Goal: Use online tool/utility: Utilize a website feature to perform a specific function

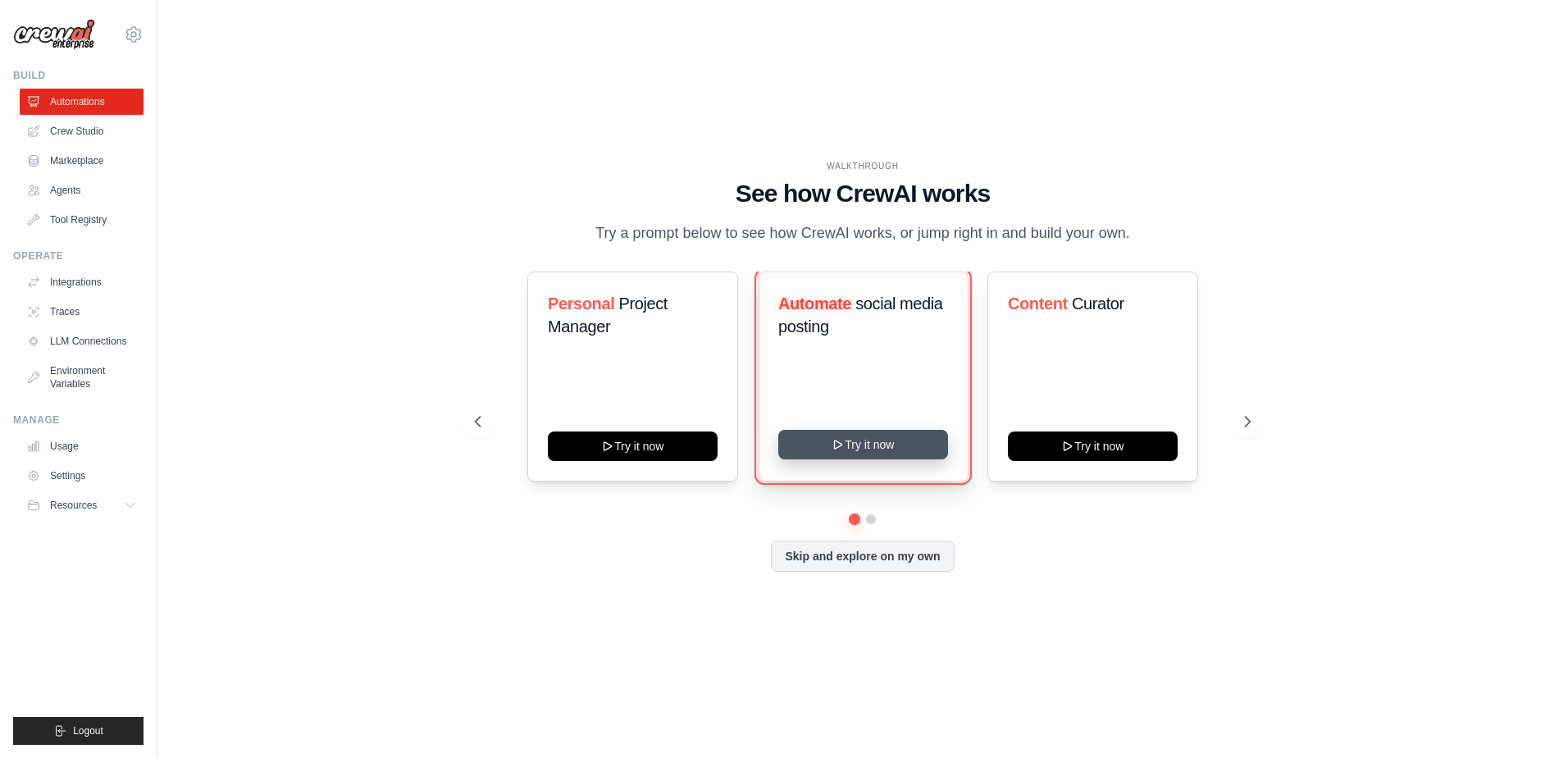
click at [824, 459] on button "Try it now" at bounding box center [864, 444] width 170 height 30
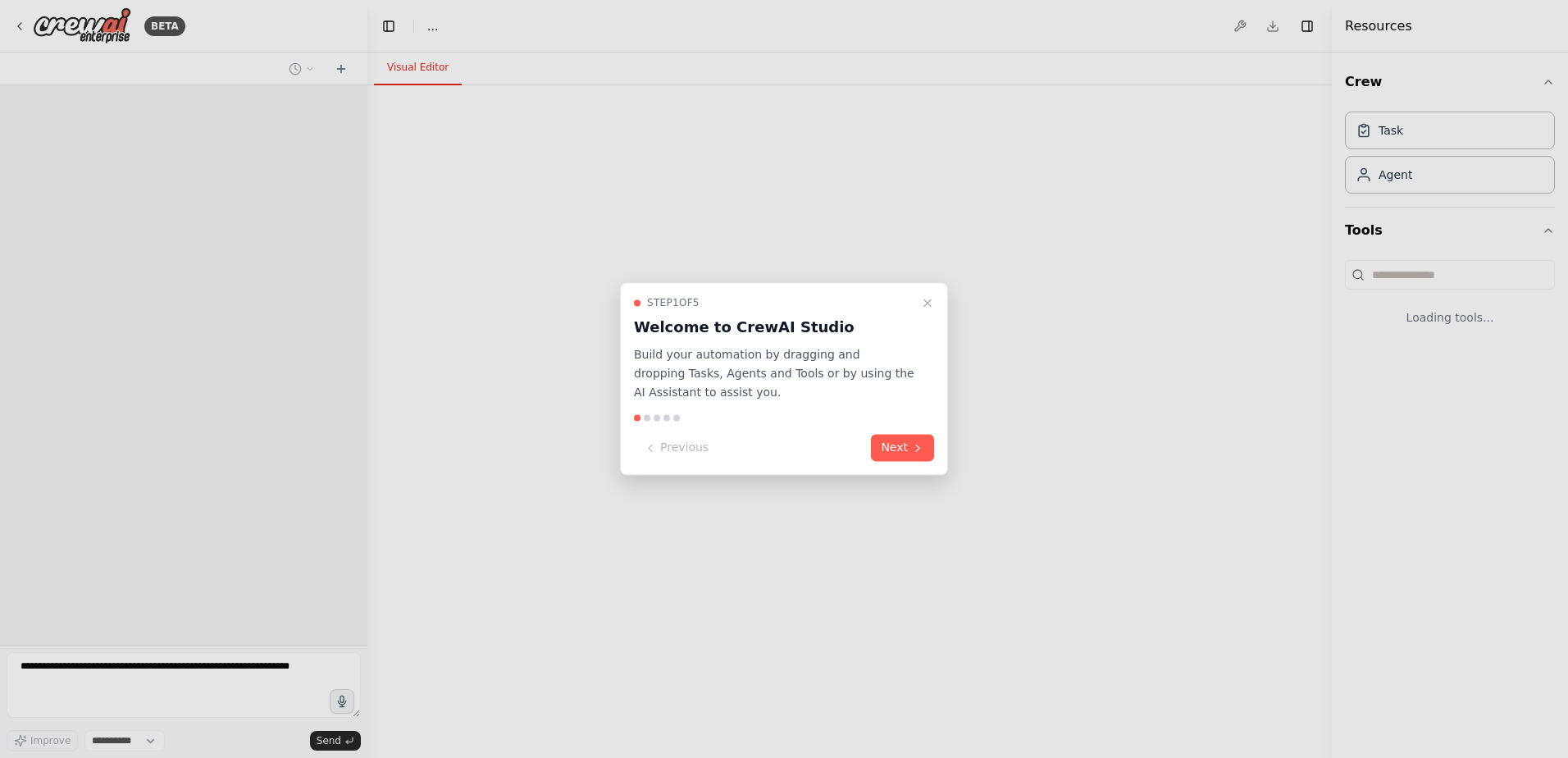
select select "****"
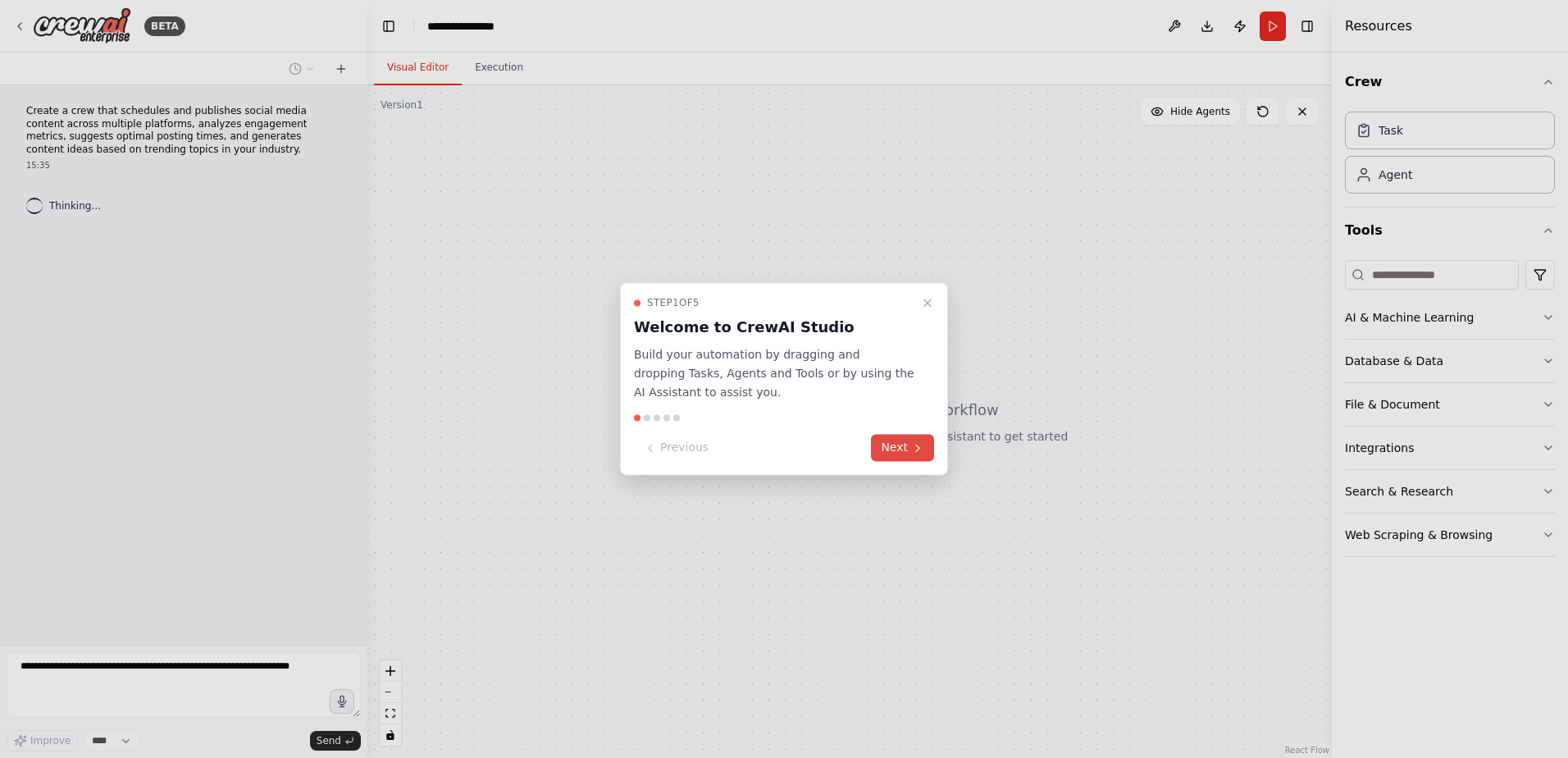
click at [887, 453] on button "Next" at bounding box center [902, 447] width 63 height 27
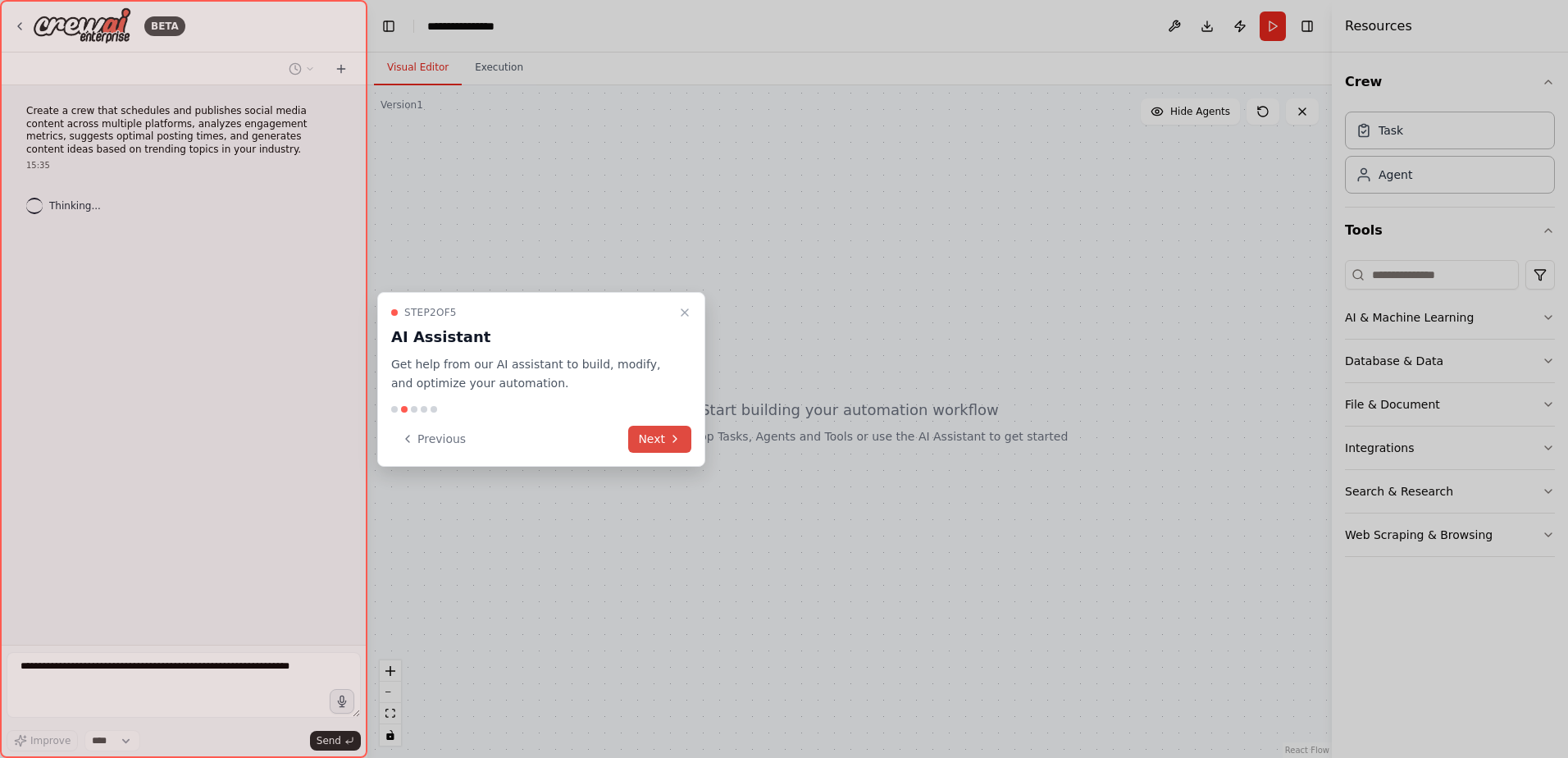
click at [674, 440] on icon at bounding box center [675, 438] width 13 height 13
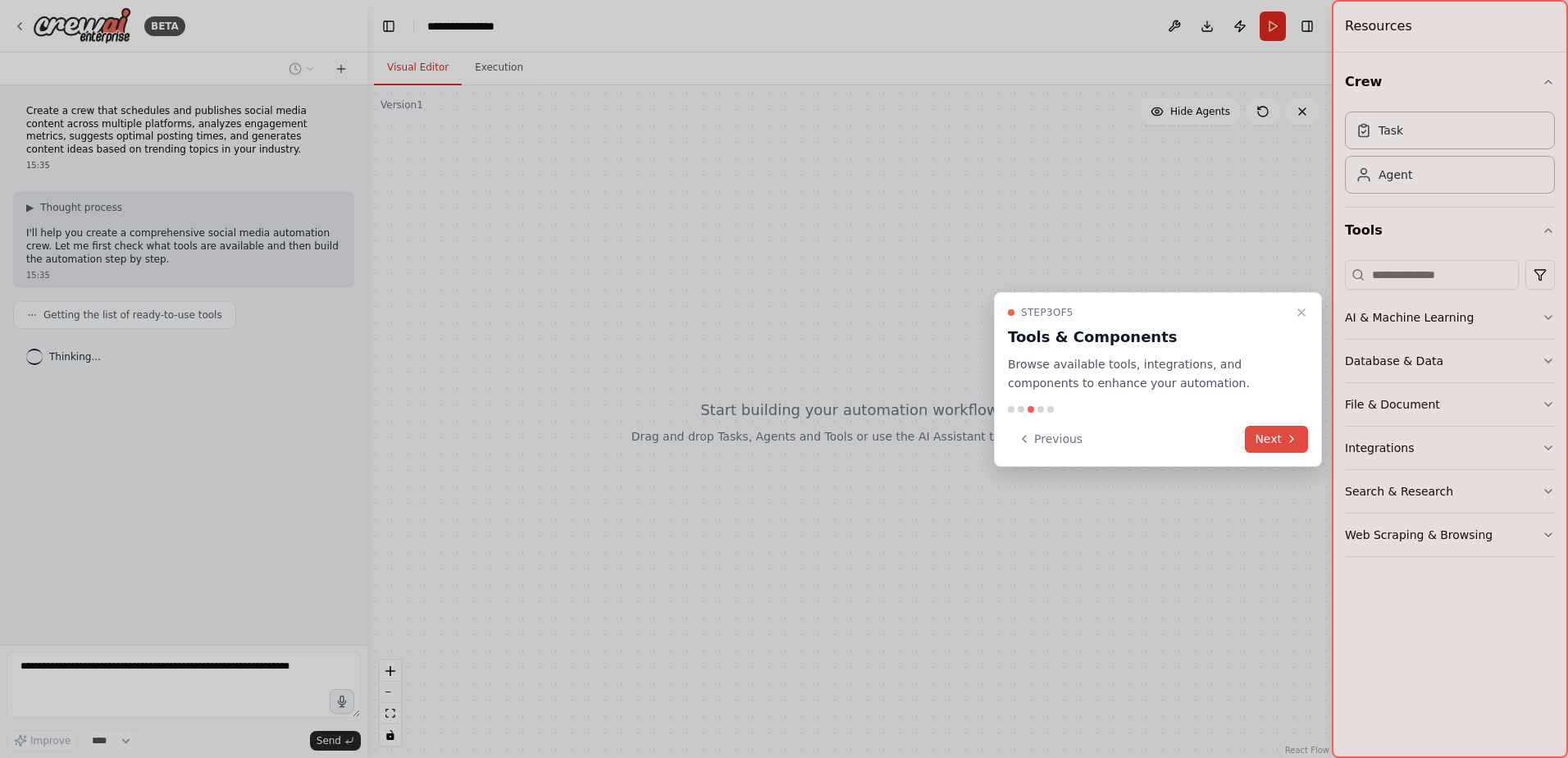
click at [1259, 439] on button "Next" at bounding box center [1276, 438] width 63 height 27
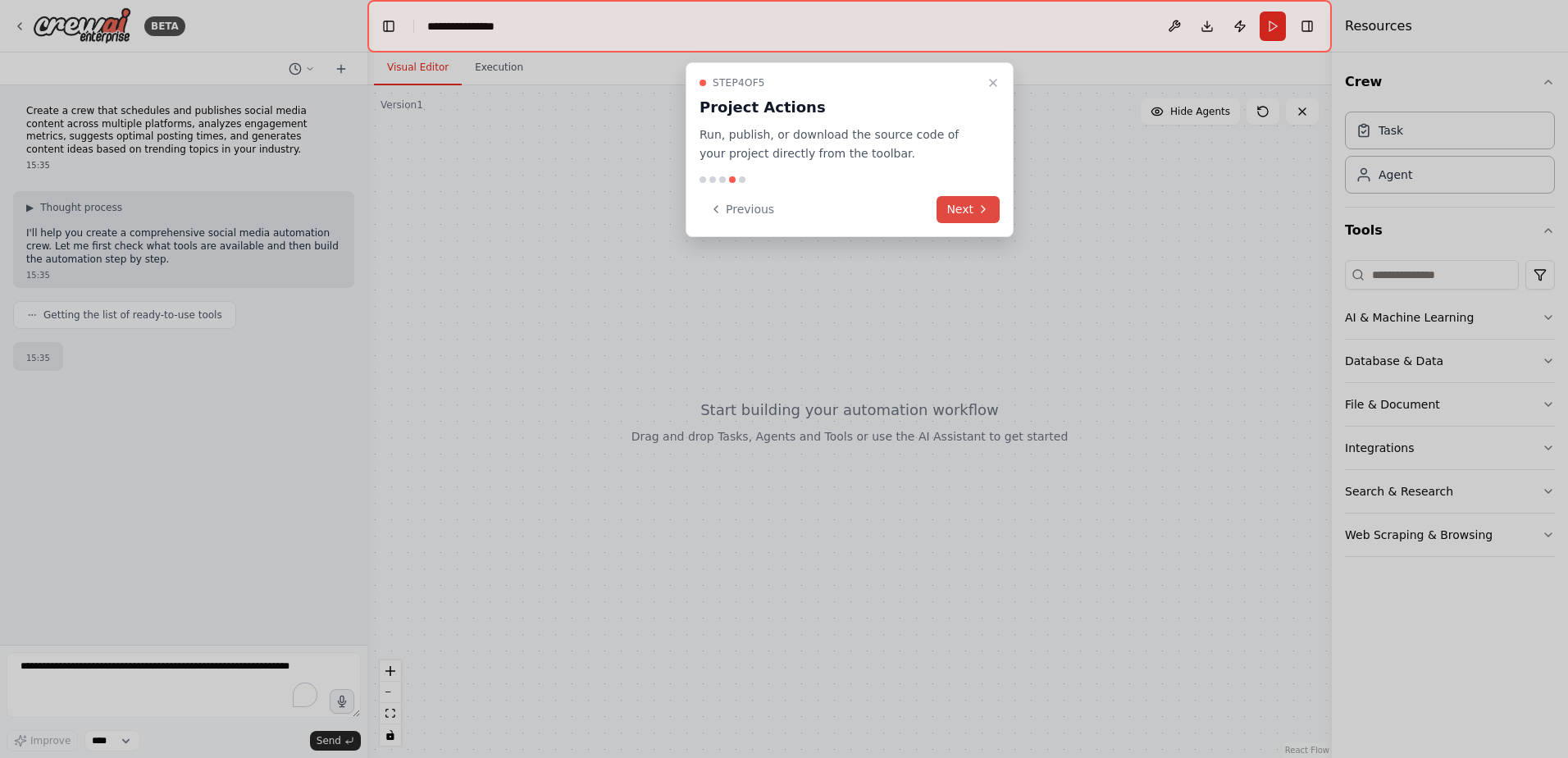
click at [971, 212] on button "Next" at bounding box center [968, 209] width 63 height 27
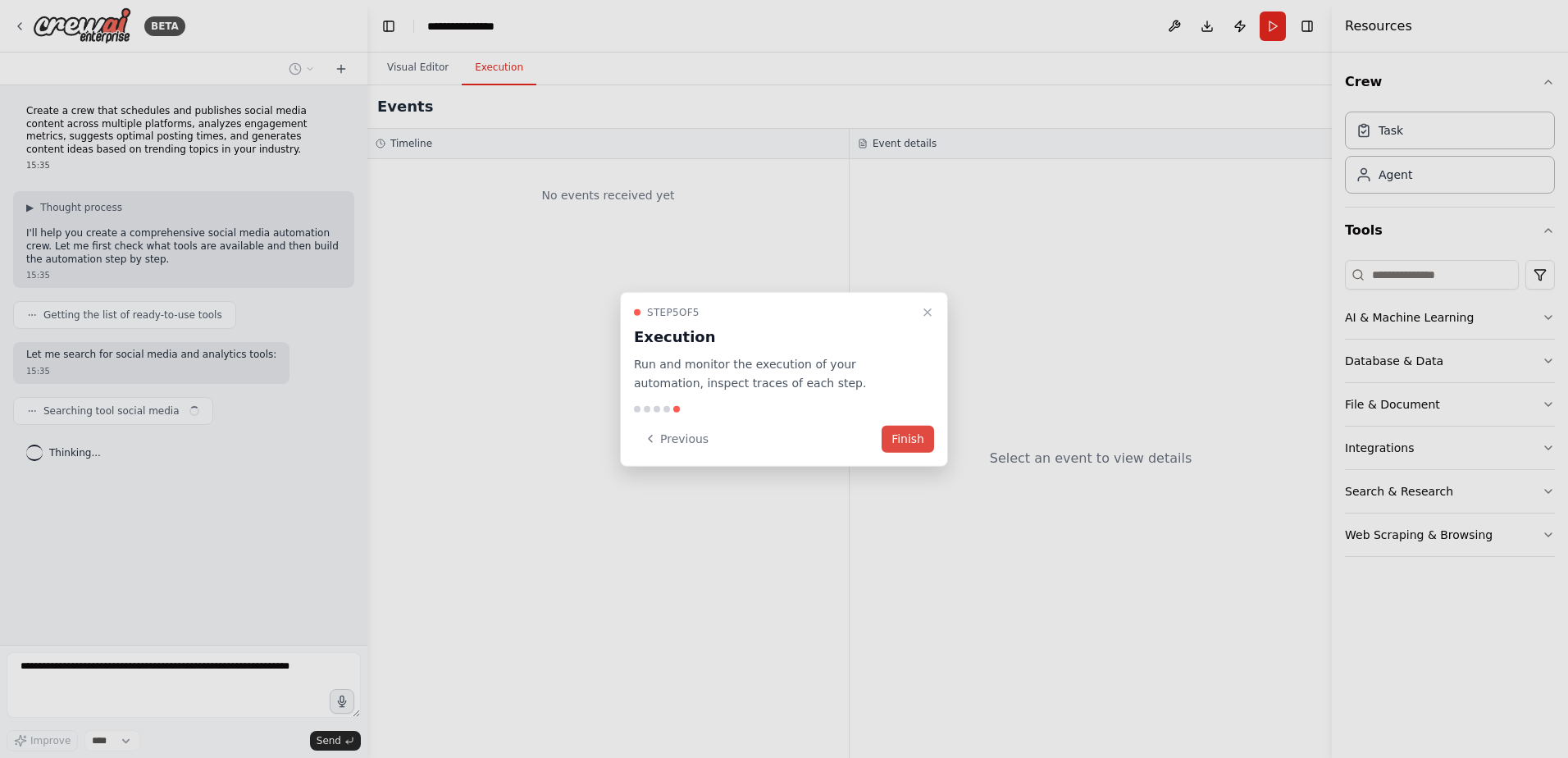
click at [893, 447] on button "Finish" at bounding box center [907, 437] width 52 height 27
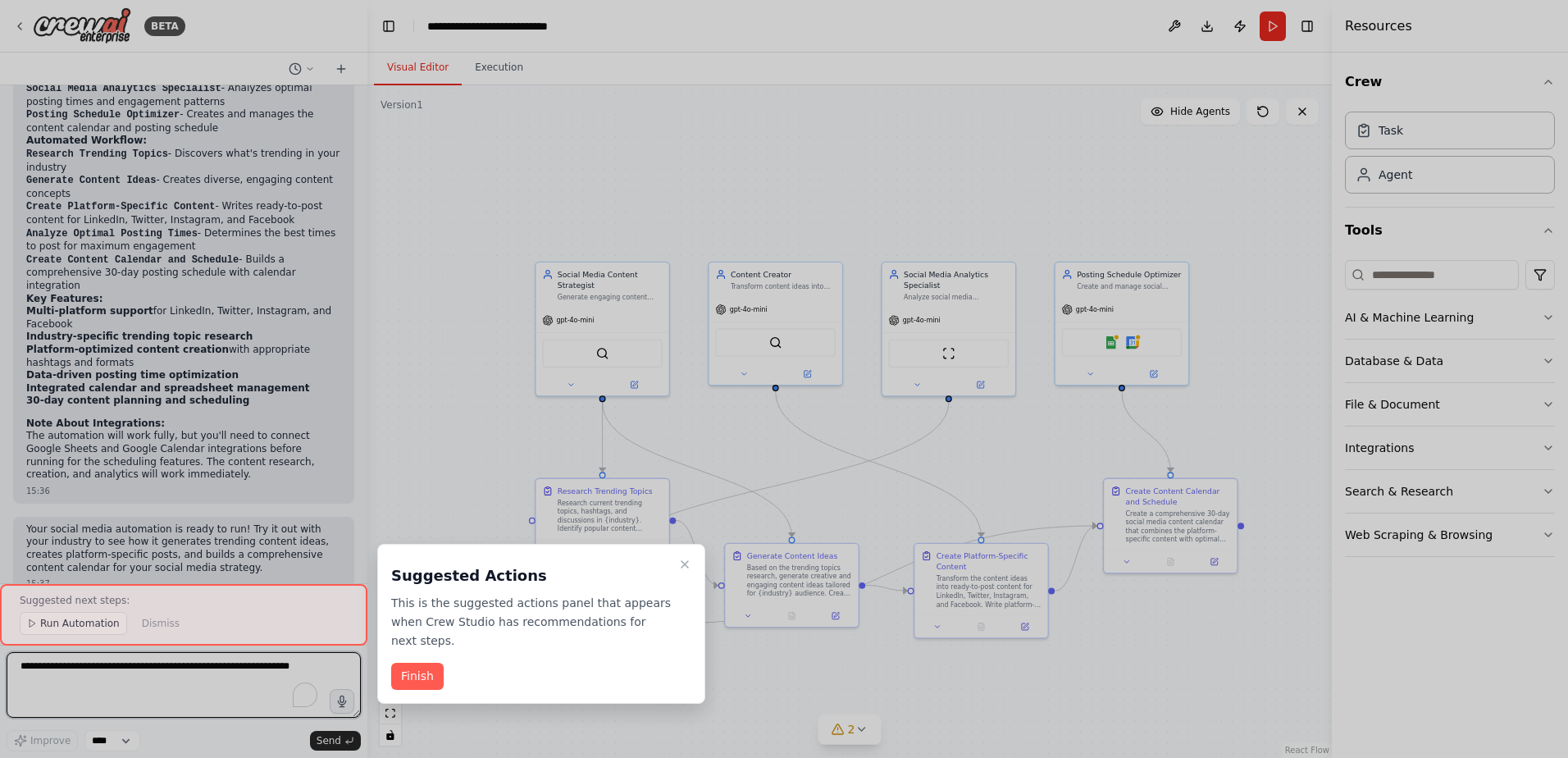
scroll to position [1503, 0]
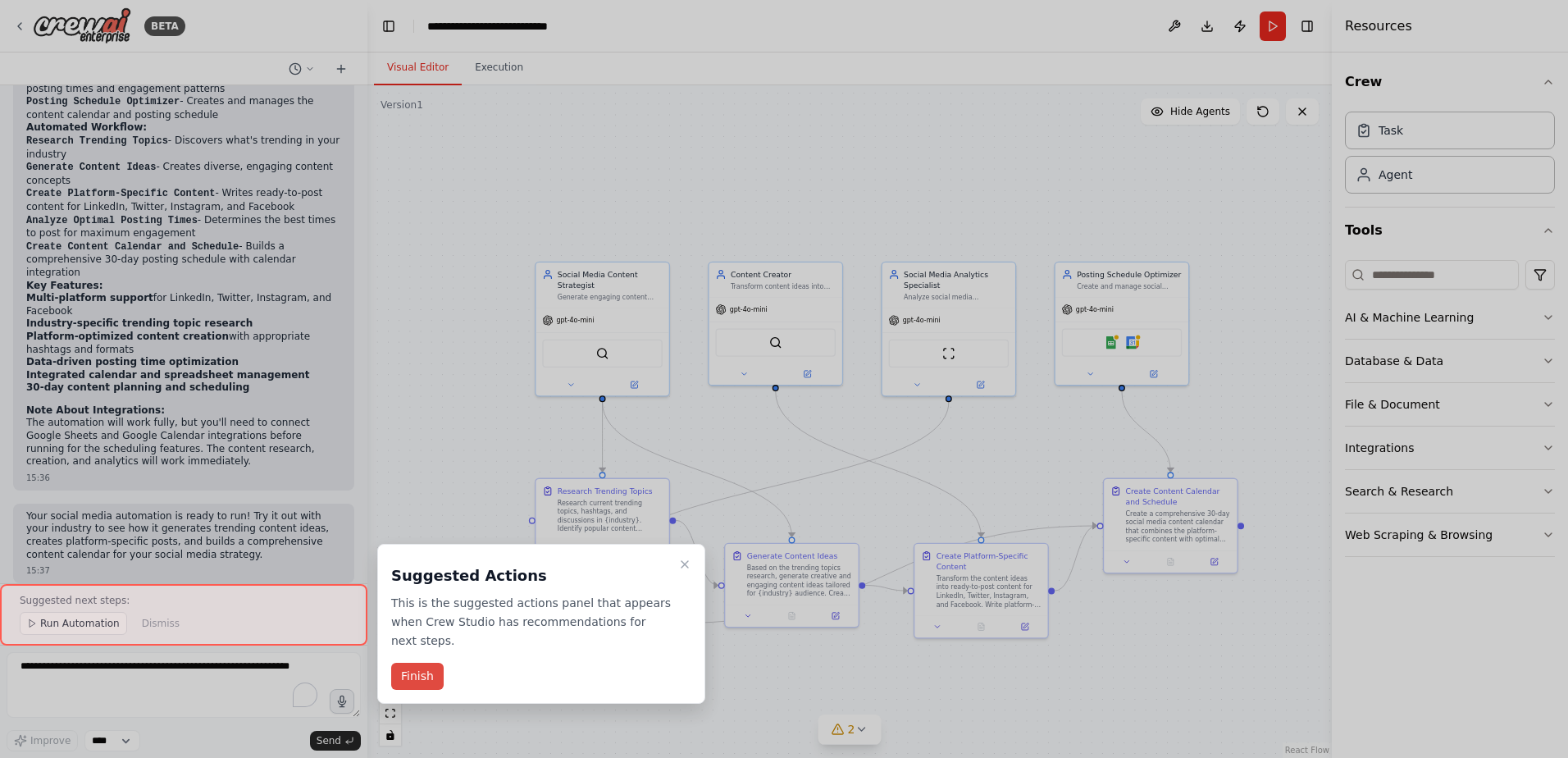
click at [426, 664] on button "Finish" at bounding box center [416, 676] width 52 height 27
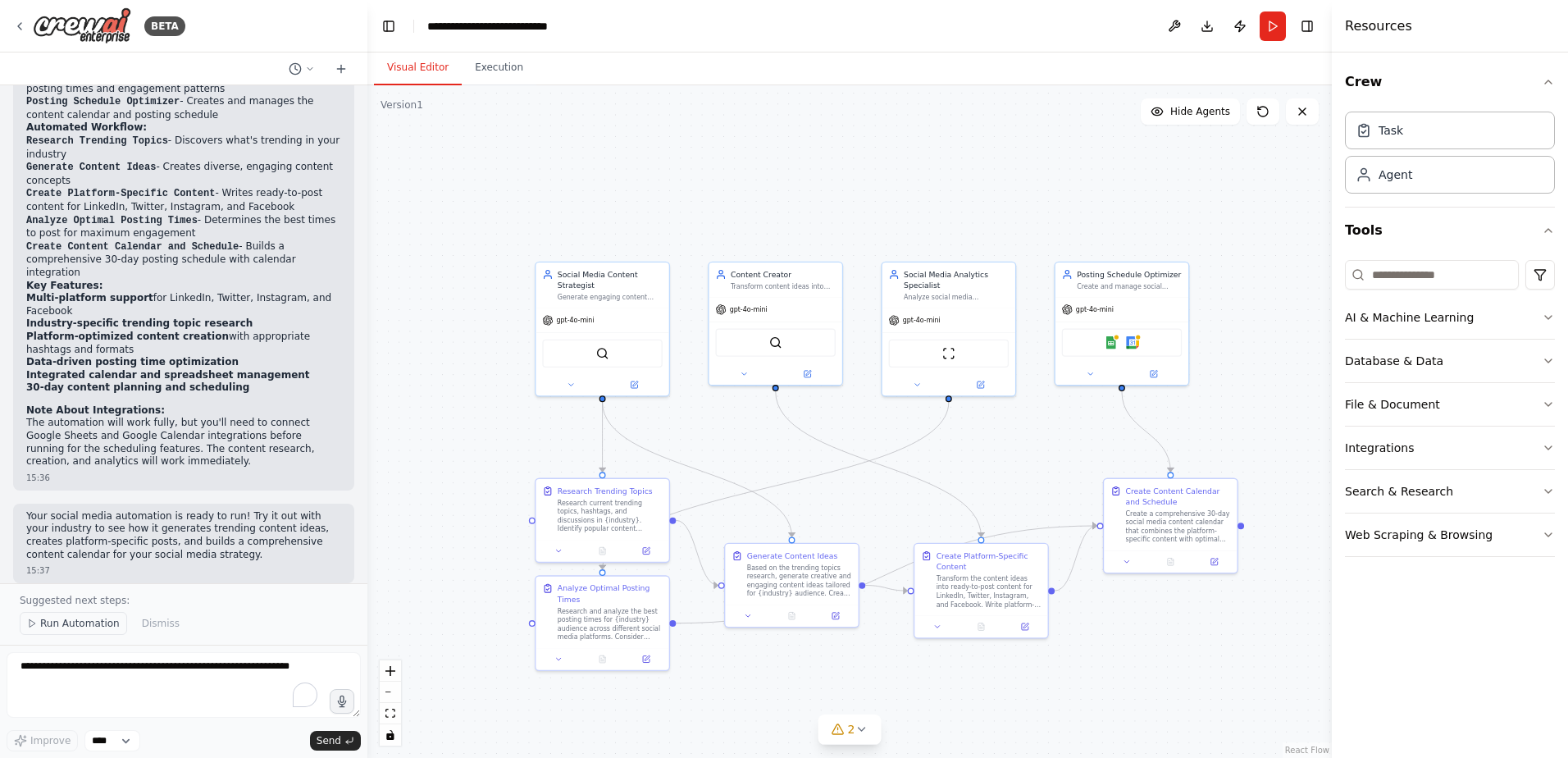
click at [101, 623] on span "Run Automation" at bounding box center [80, 622] width 79 height 13
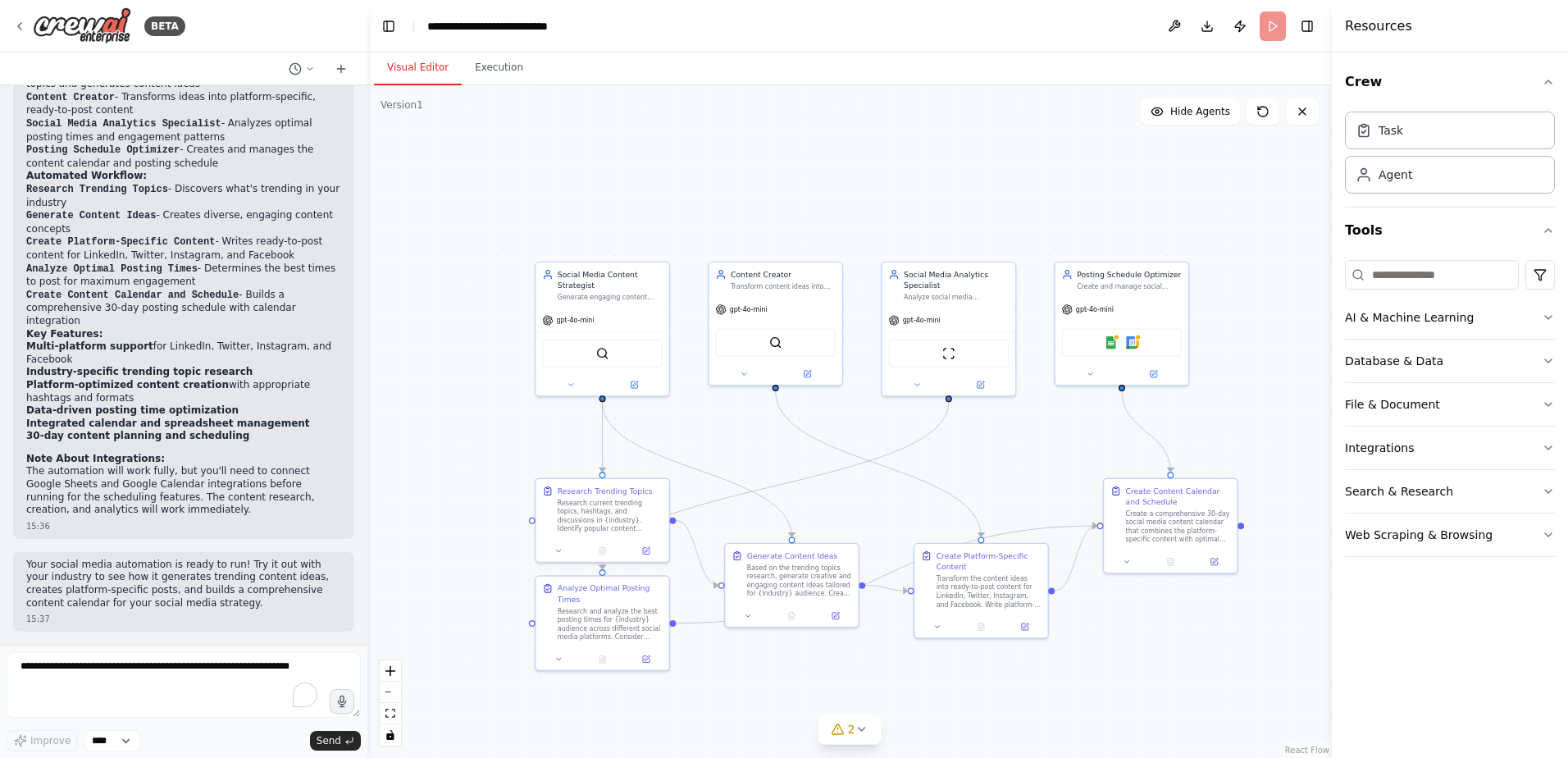
scroll to position [1441, 0]
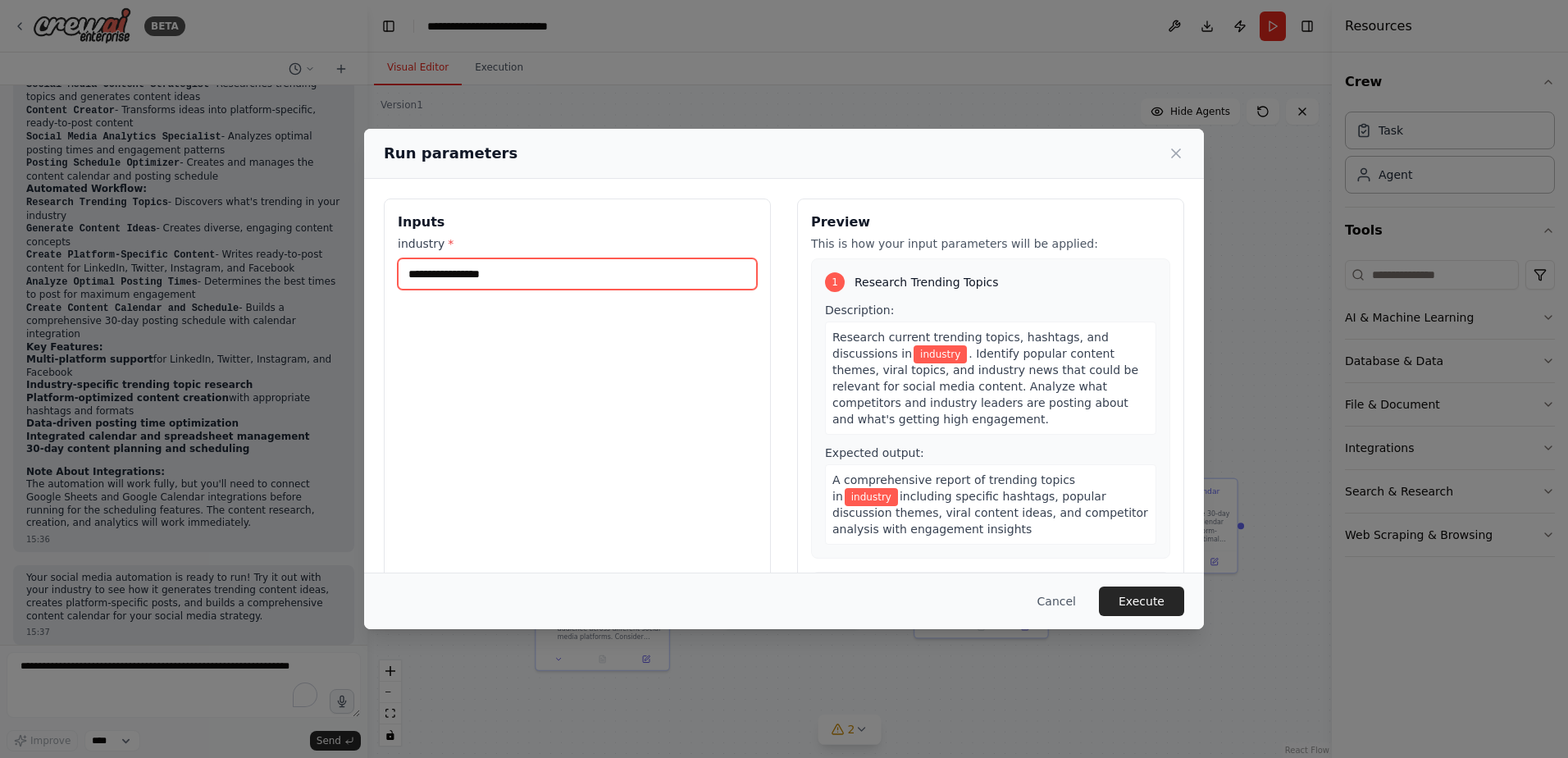
click at [465, 273] on input "industry *" at bounding box center [577, 273] width 359 height 31
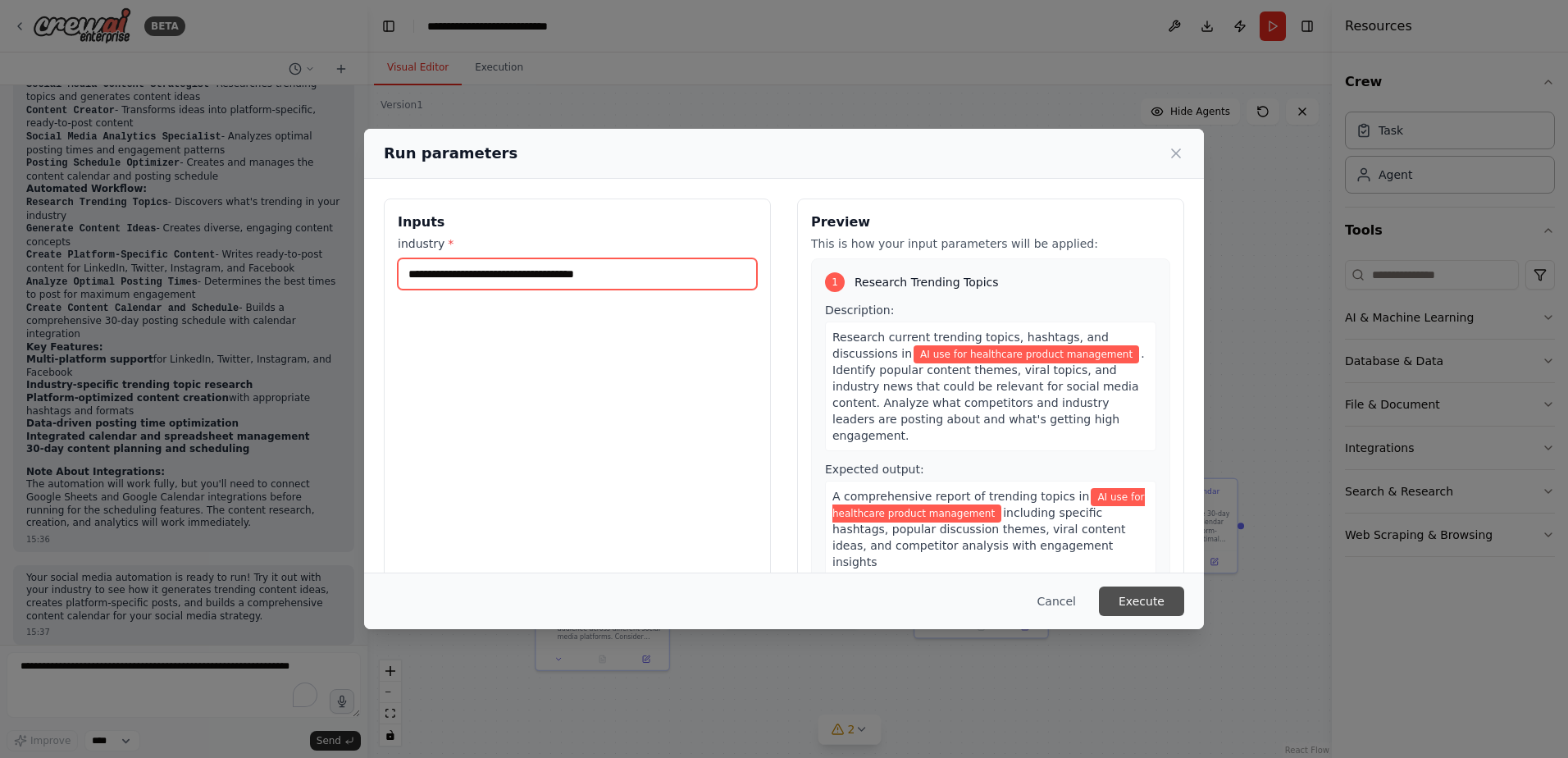
type input "**********"
click at [1138, 599] on button "Execute" at bounding box center [1142, 602] width 85 height 30
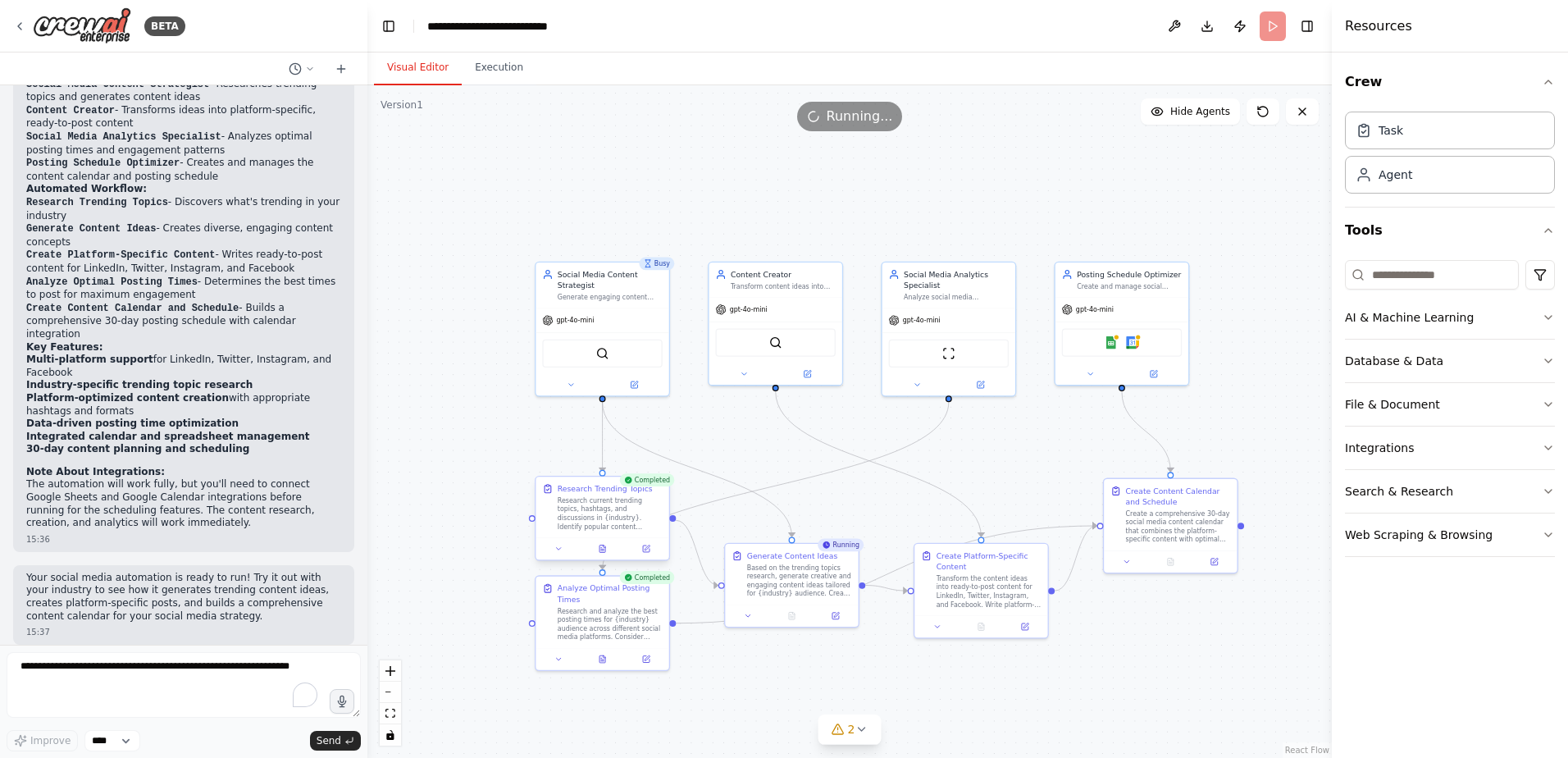
click at [588, 511] on div "Research current trending topics, hashtags, and discussions in {industry}. Iden…" at bounding box center [610, 514] width 105 height 35
click at [585, 495] on div "Research Trending Topics Research current trending topics, hashtags, and discus…" at bounding box center [610, 507] width 105 height 47
click at [499, 69] on button "Execution" at bounding box center [499, 67] width 74 height 35
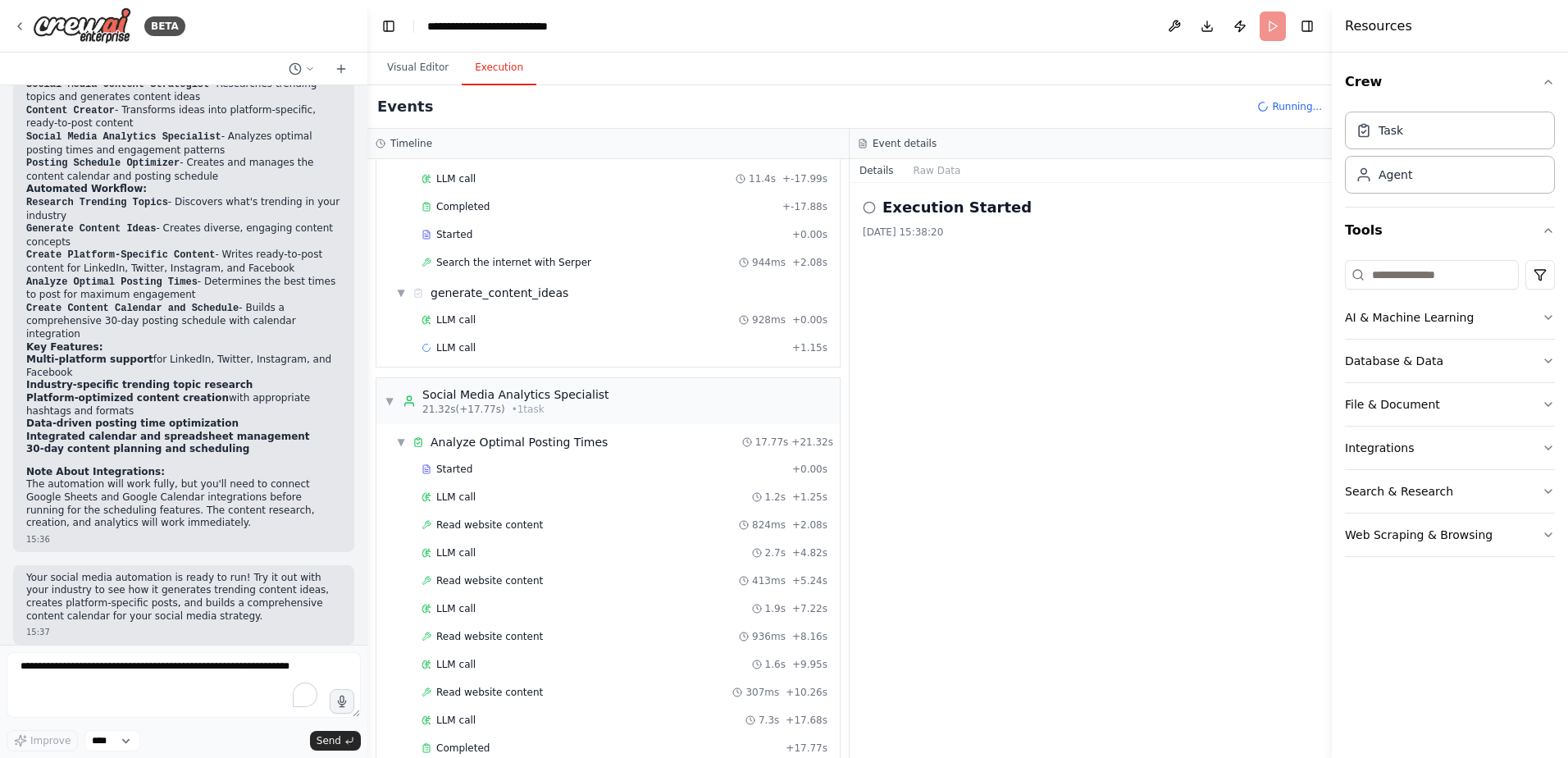
scroll to position [0, 0]
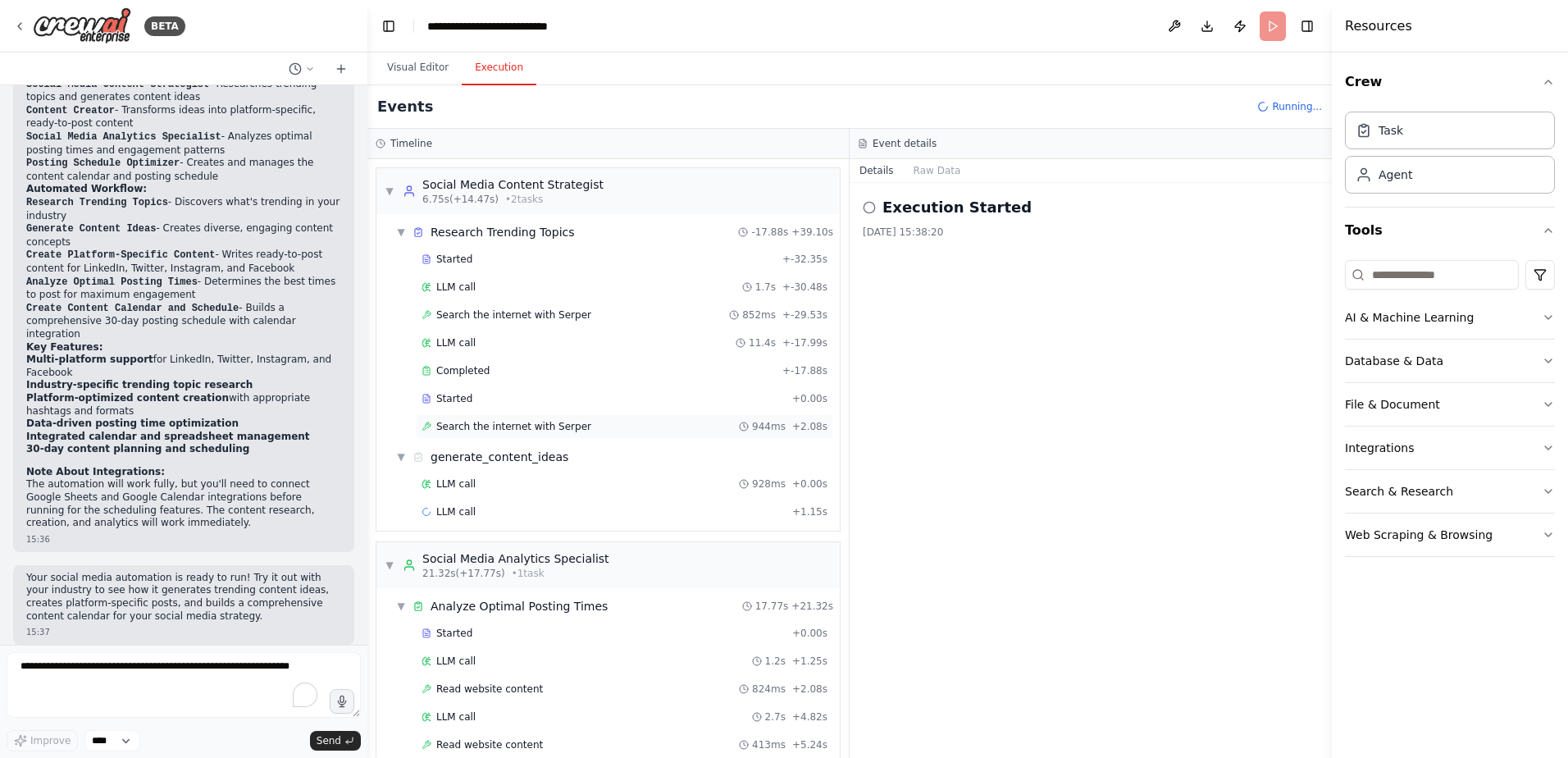
click at [563, 423] on span "Search the internet with Serper" at bounding box center [513, 426] width 155 height 13
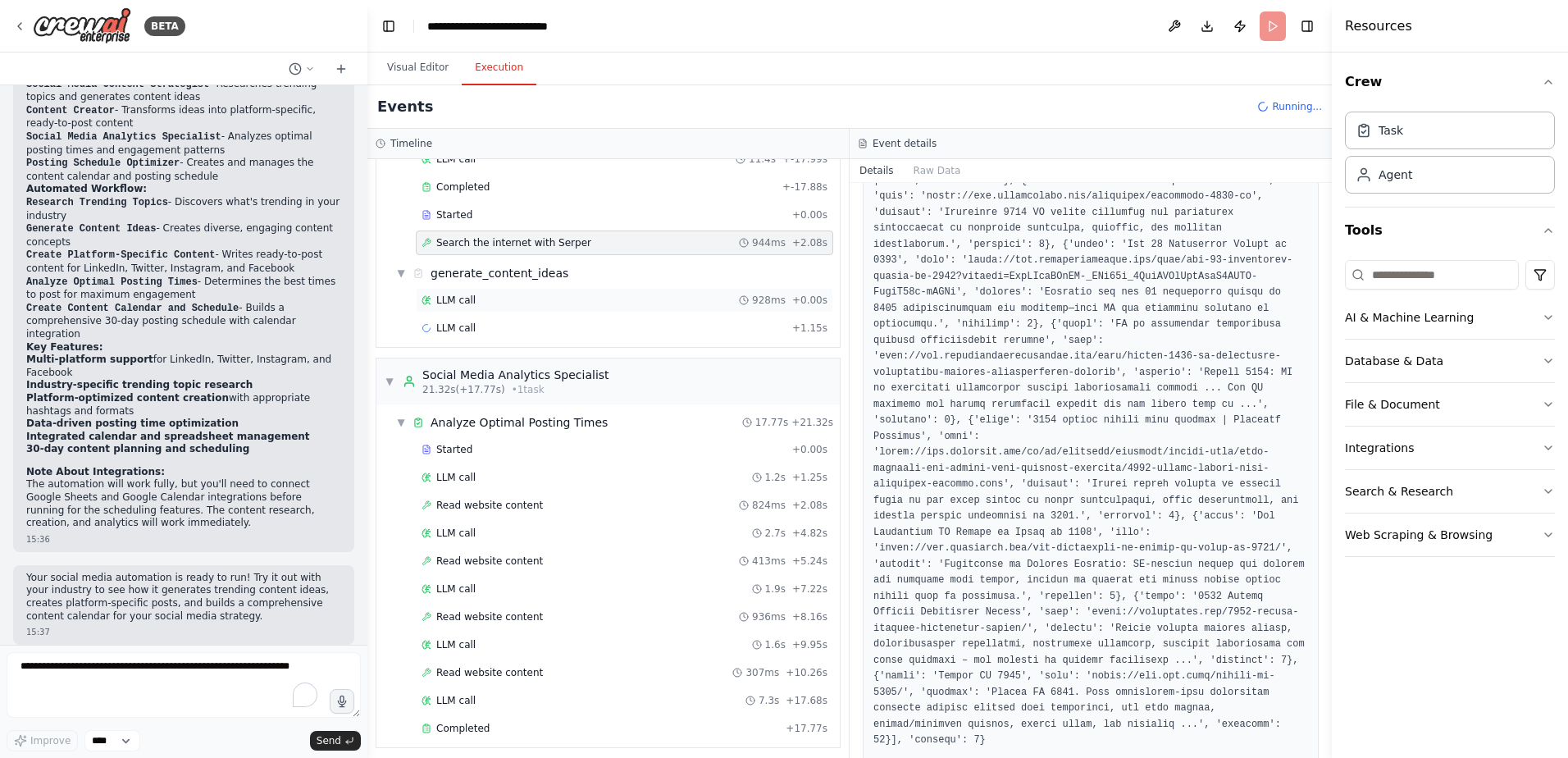
scroll to position [192, 0]
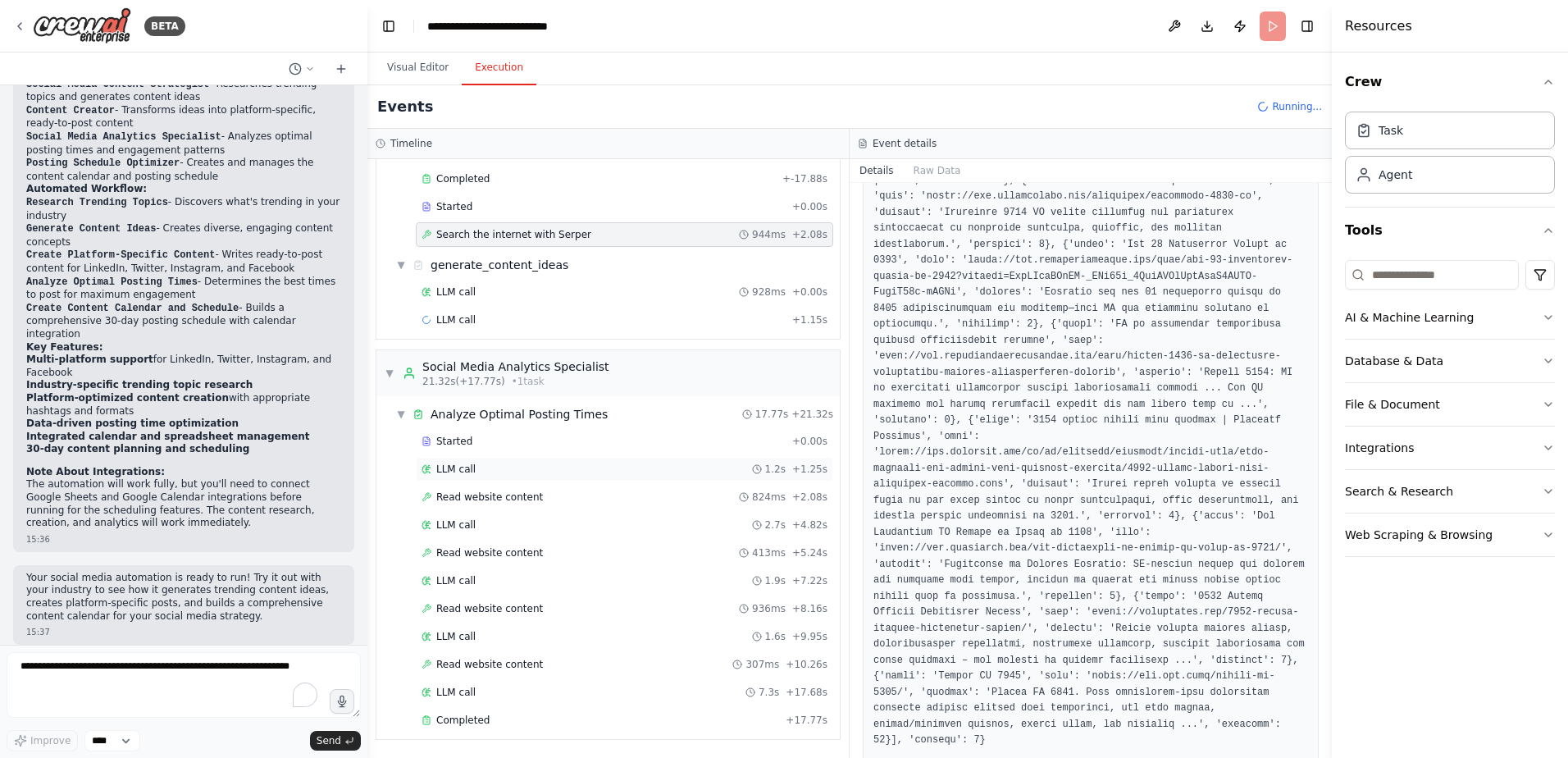
click at [514, 470] on div "LLM call 1.2s + 1.25s" at bounding box center [624, 469] width 406 height 13
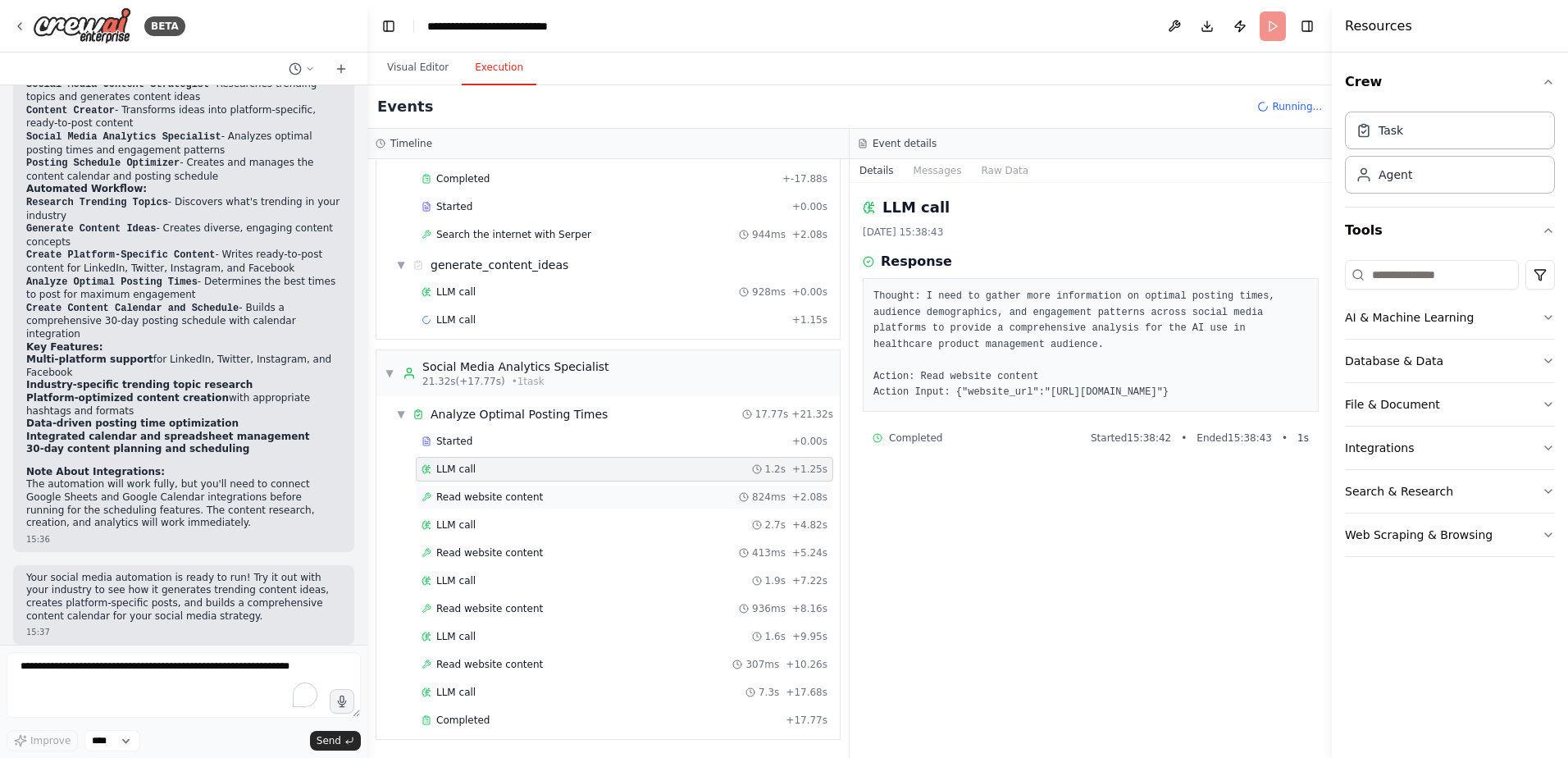
click at [523, 487] on div "Read website content 824ms + 2.08s" at bounding box center [624, 497] width 417 height 25
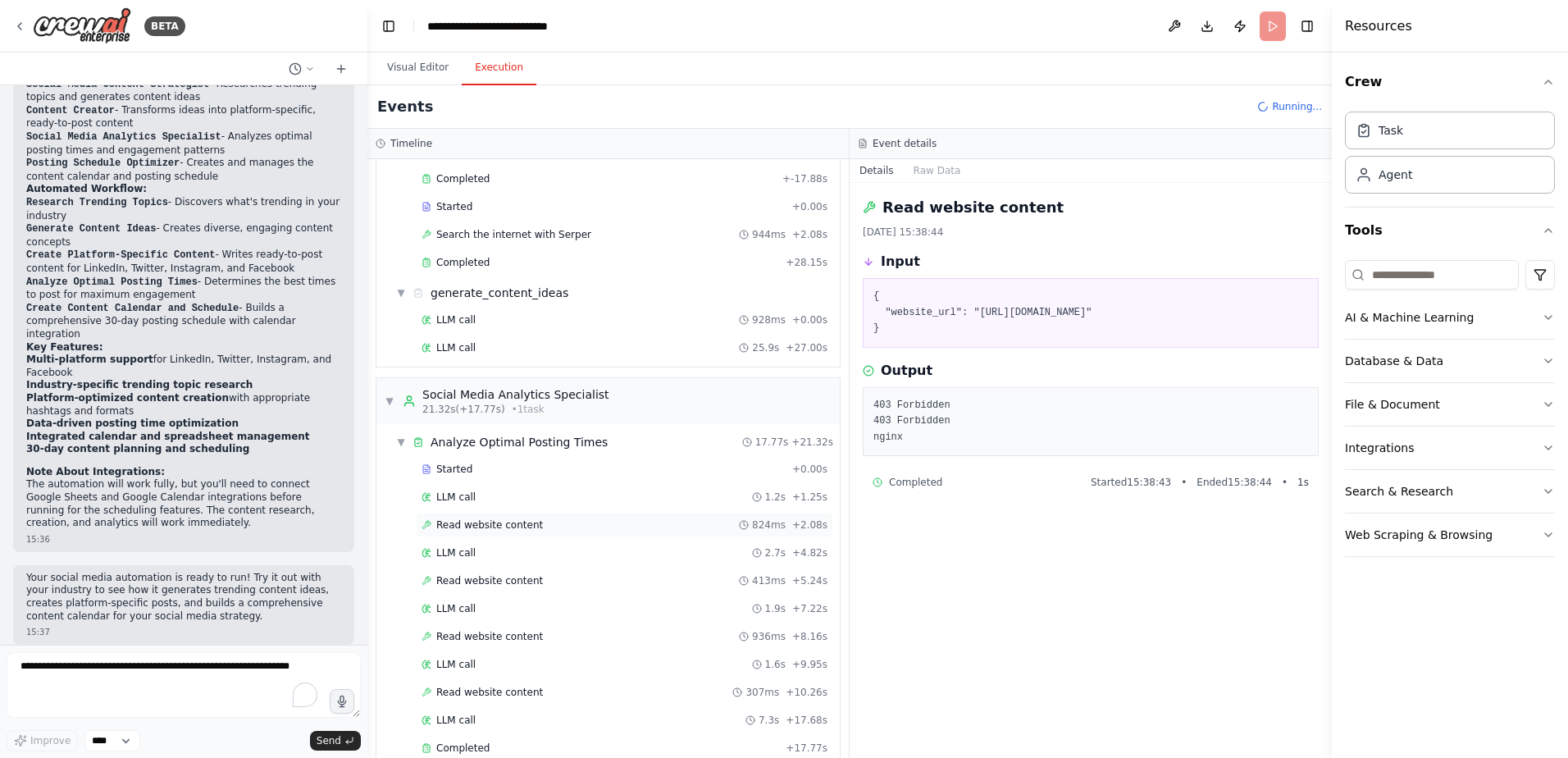
scroll to position [356, 0]
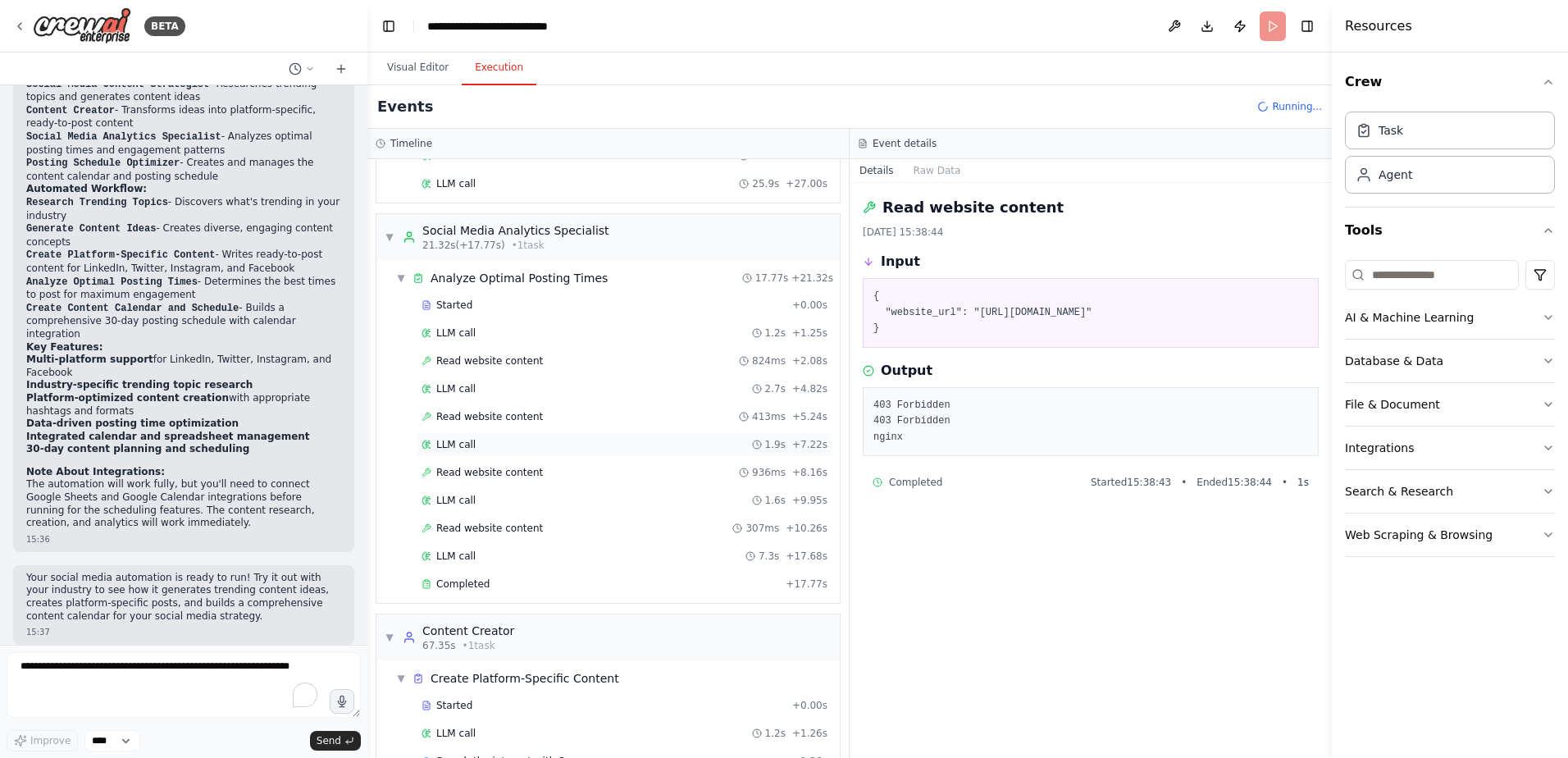
click at [540, 447] on div "LLM call 1.9s + 7.22s" at bounding box center [624, 444] width 406 height 13
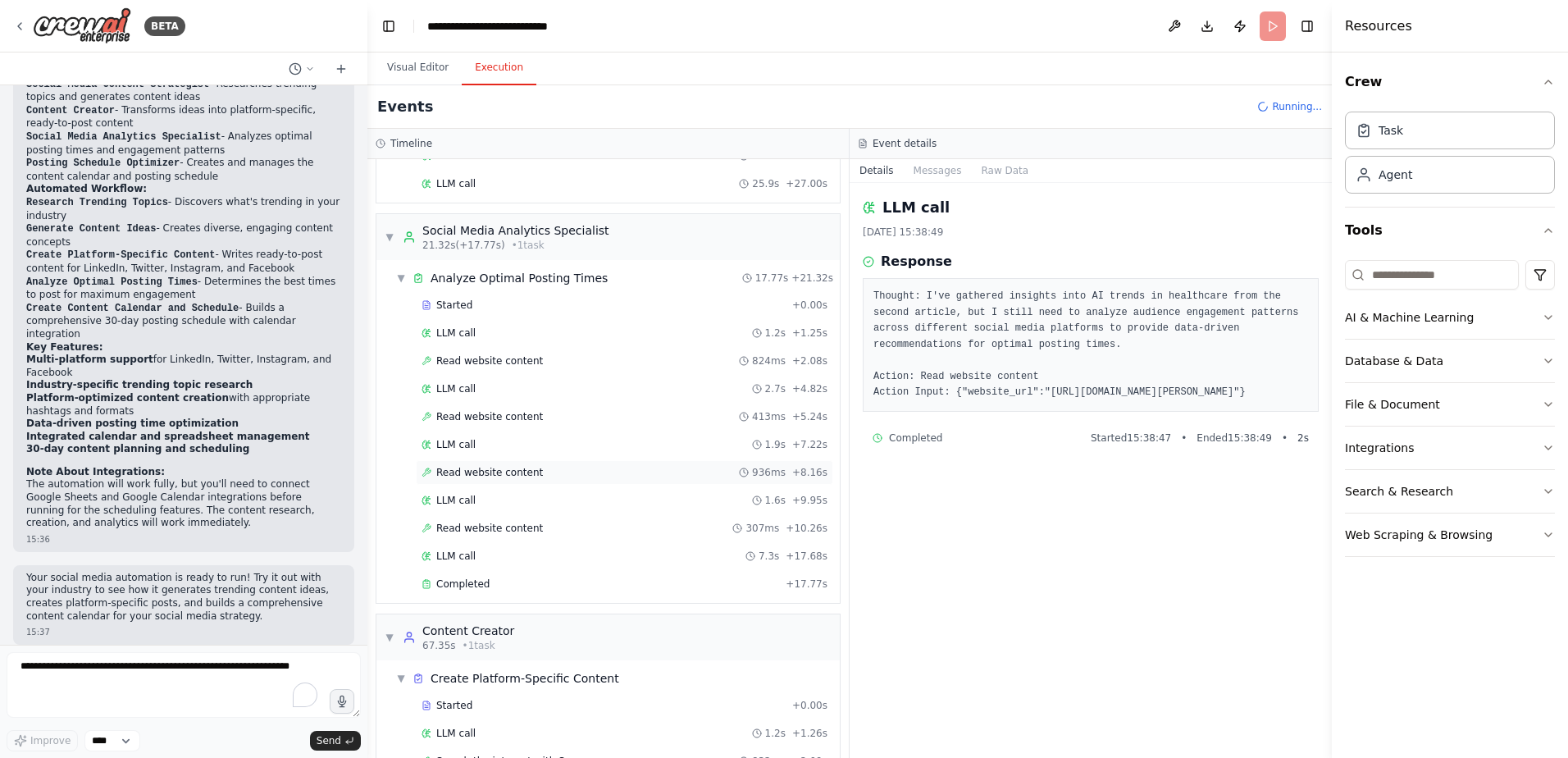
click at [540, 475] on div "Read website content 936ms + 8.16s" at bounding box center [624, 472] width 406 height 13
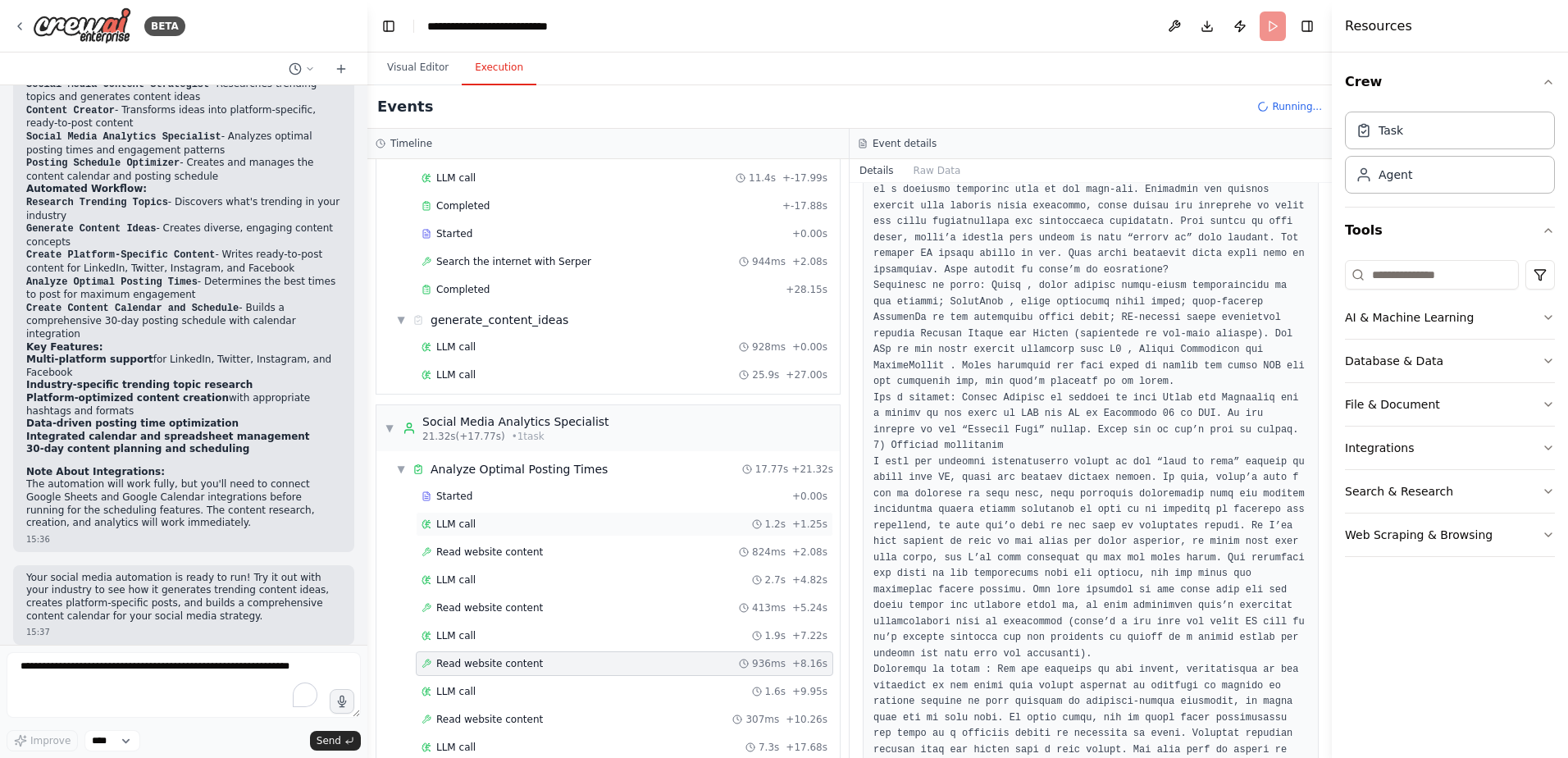
scroll to position [0, 0]
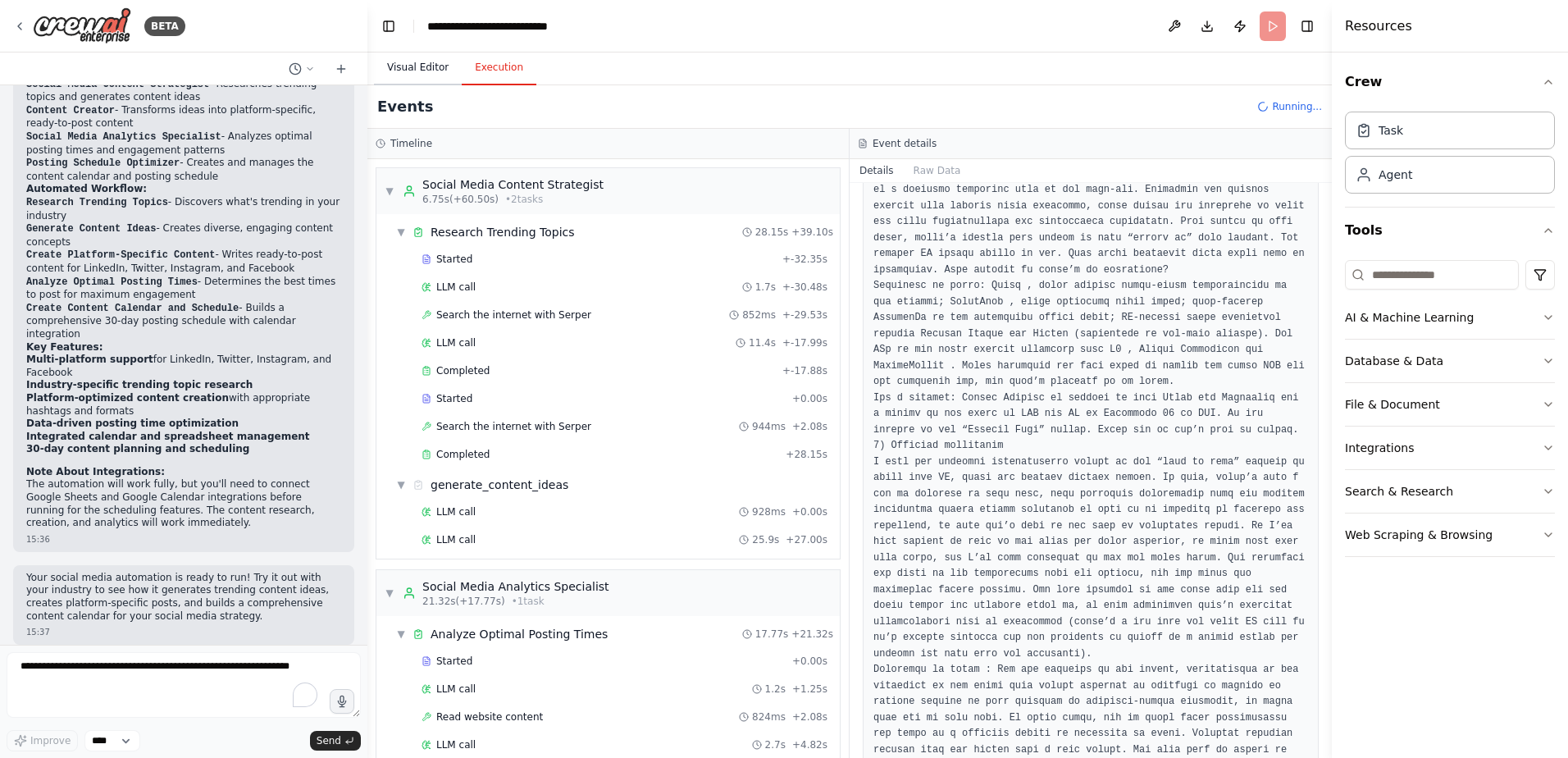
click at [417, 69] on button "Visual Editor" at bounding box center [417, 67] width 88 height 35
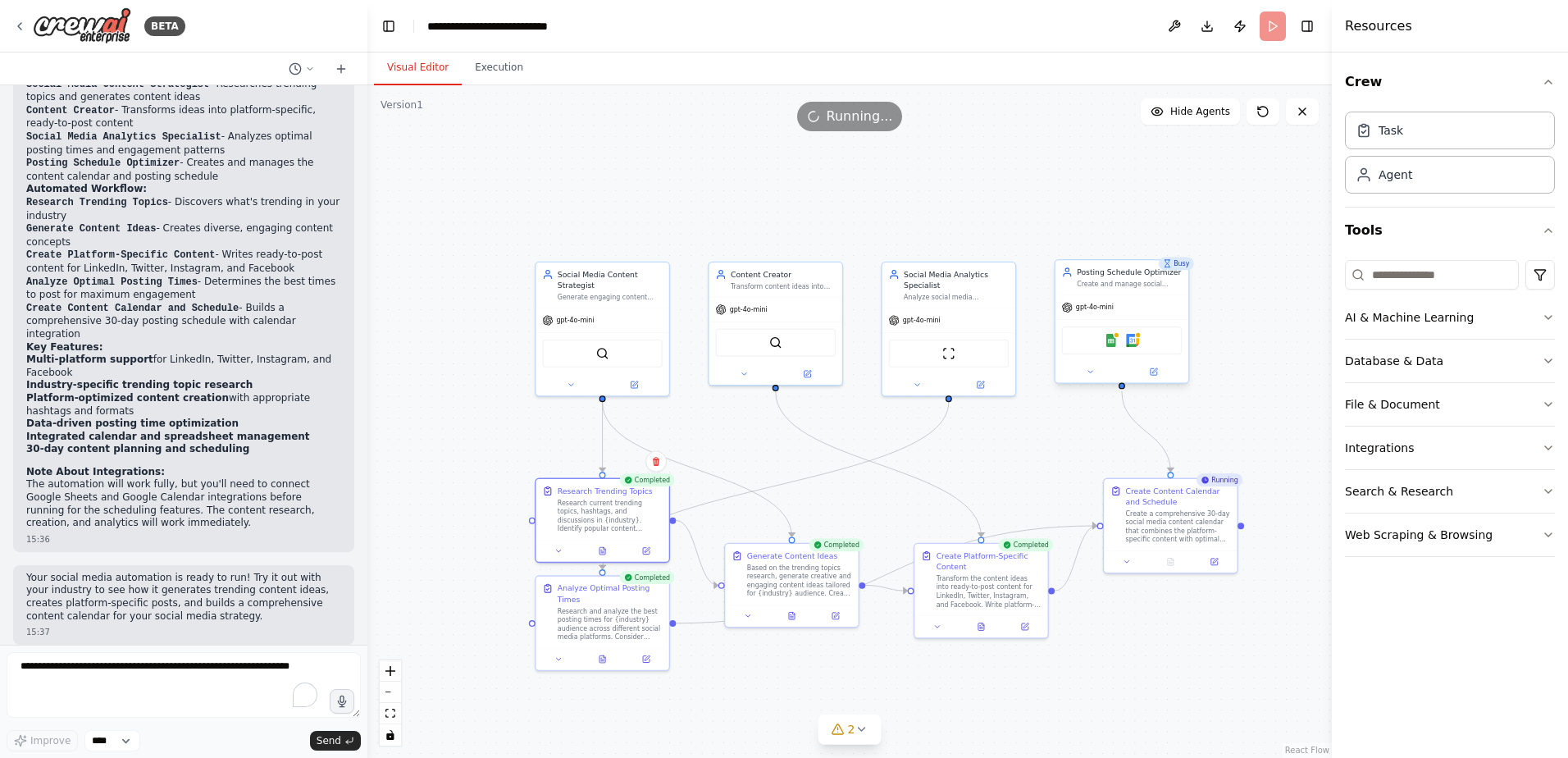
click at [1122, 300] on div "gpt-4o-mini" at bounding box center [1122, 307] width 133 height 24
click at [1117, 346] on img at bounding box center [1111, 339] width 13 height 13
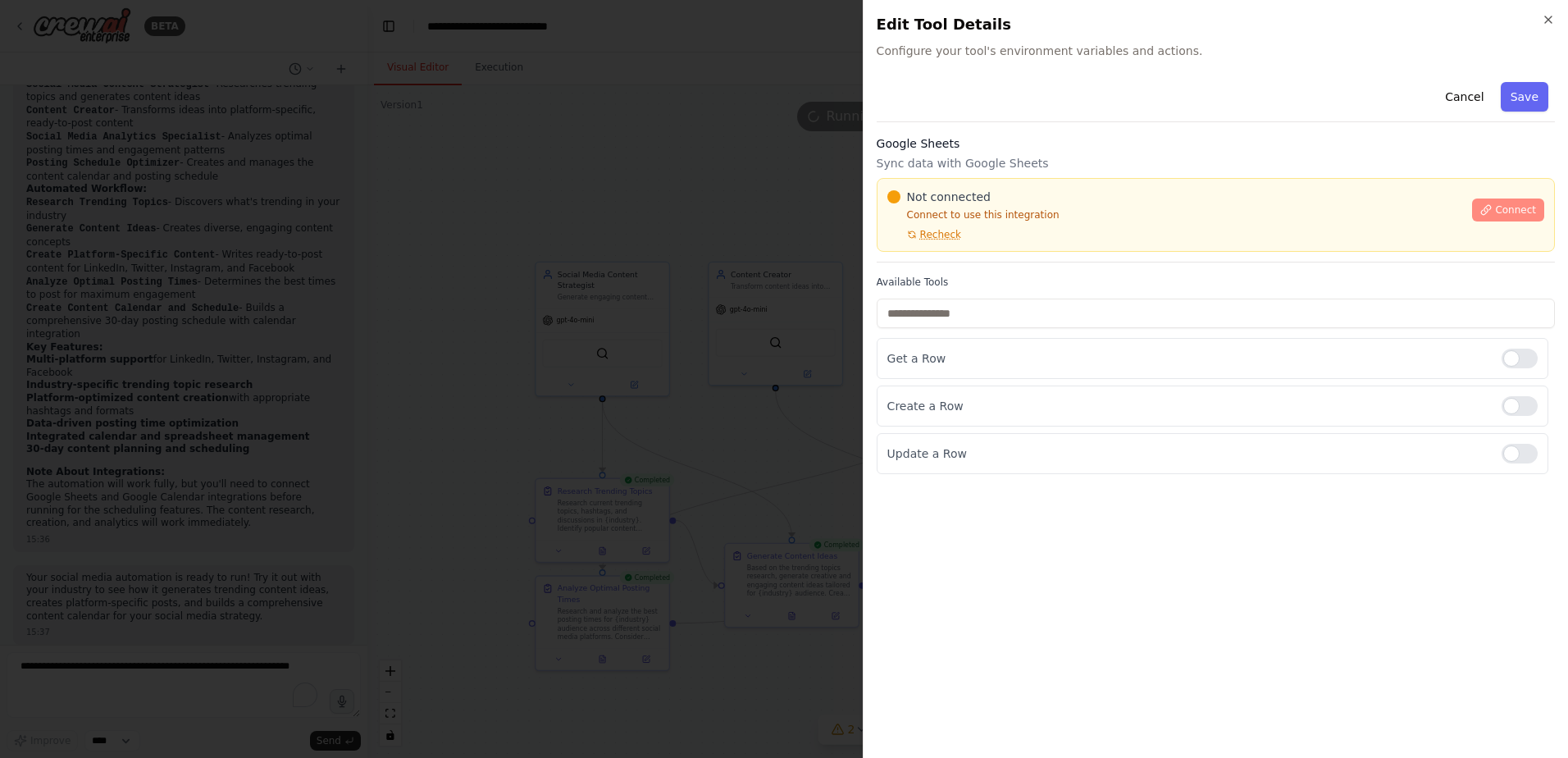
click at [1497, 216] on button "Connect" at bounding box center [1508, 210] width 72 height 23
click at [1499, 204] on span "Connect" at bounding box center [1515, 210] width 41 height 13
click at [938, 239] on span "Recheck" at bounding box center [940, 234] width 41 height 13
click at [957, 256] on div "Google Sheets Sync data with Google Sheets Not connected Connect to use this in…" at bounding box center [1216, 199] width 679 height 127
click at [956, 247] on div "Not connected Connect to use this integration Recheck Connect" at bounding box center [1216, 215] width 679 height 74
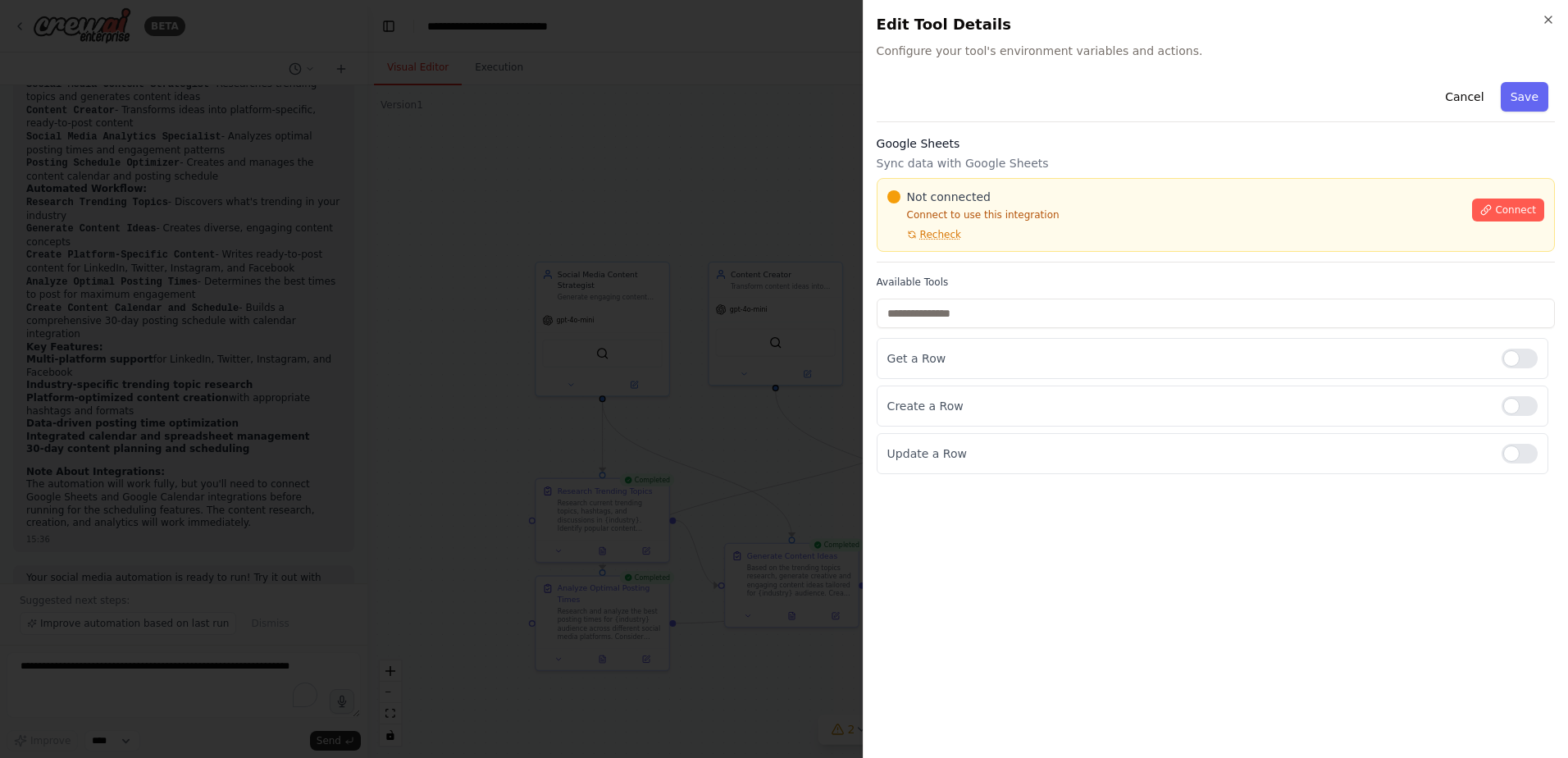
scroll to position [1503, 0]
drag, startPoint x: 1070, startPoint y: 213, endPoint x: 1077, endPoint y: 217, distance: 8.1
click at [1077, 217] on p "Connect to use this integration" at bounding box center [1175, 215] width 576 height 13
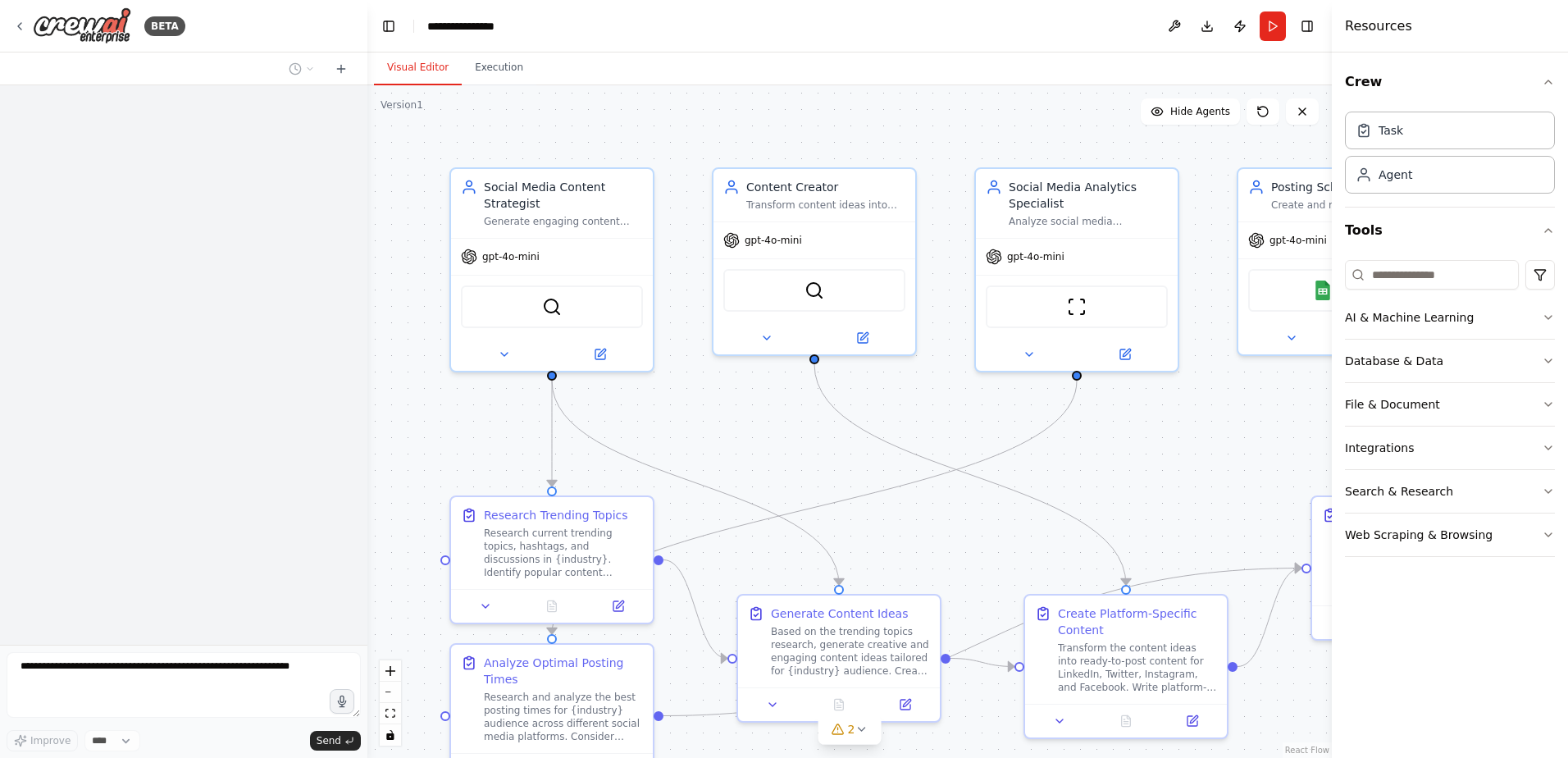
scroll to position [1441, 0]
